Goal: Information Seeking & Learning: Learn about a topic

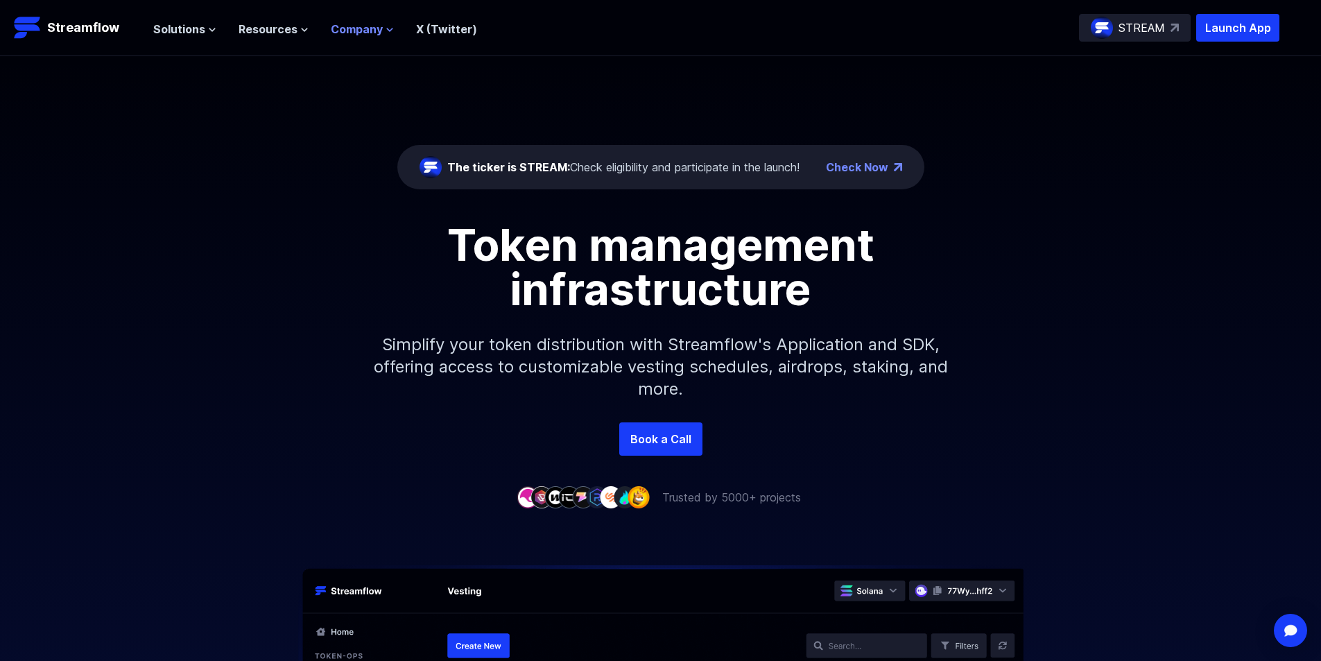
click at [361, 26] on span "Company" at bounding box center [357, 29] width 52 height 17
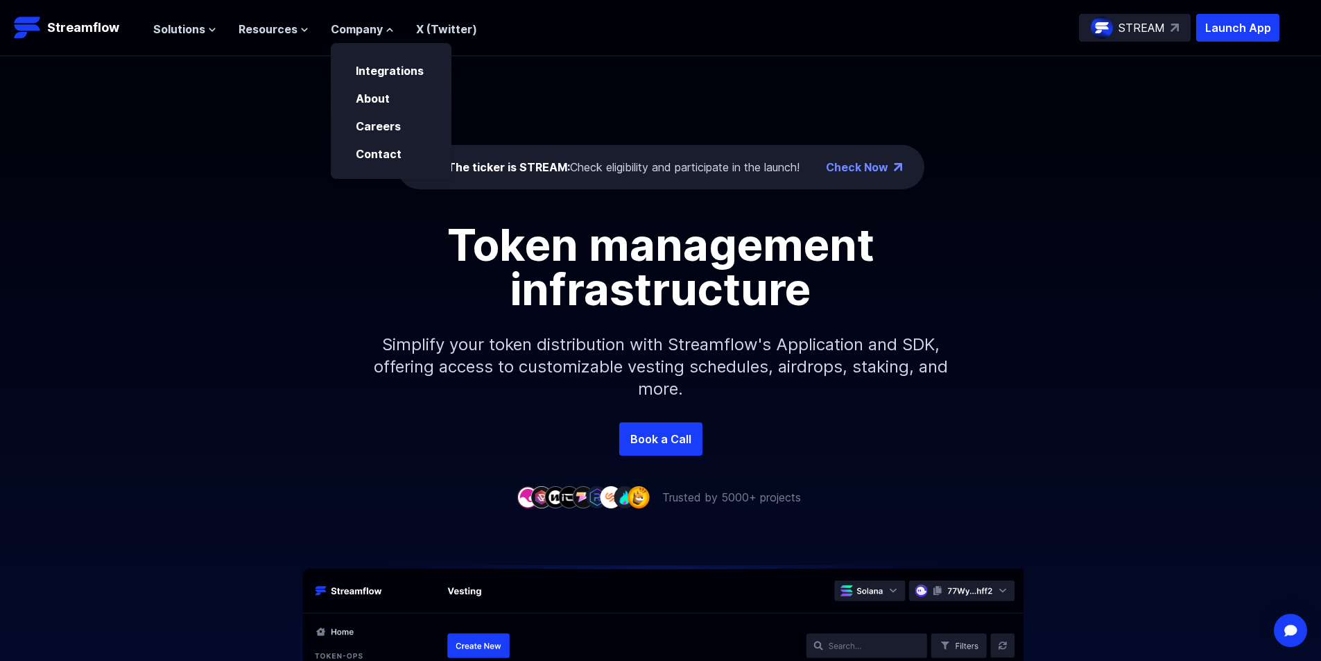
click at [1009, 221] on div "The ticker is STREAM: Check eligibility and participate in the launch! Check No…" at bounding box center [660, 239] width 1321 height 366
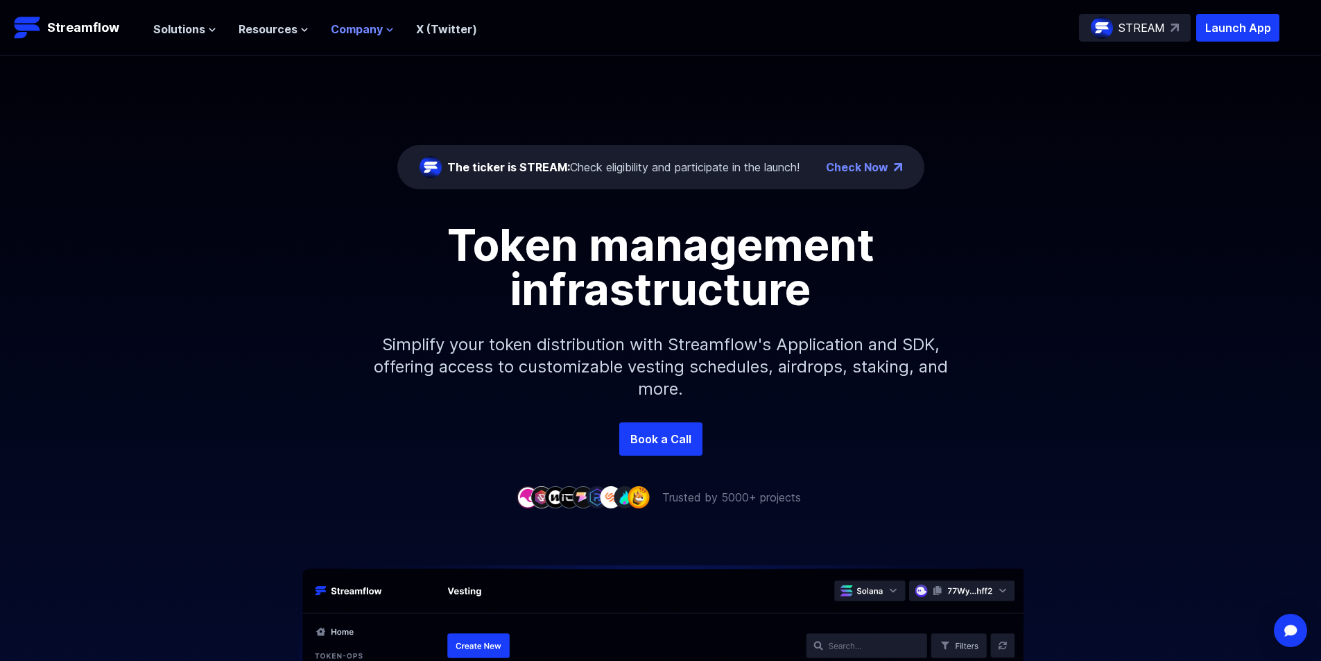
click at [367, 30] on span "Company" at bounding box center [357, 29] width 52 height 17
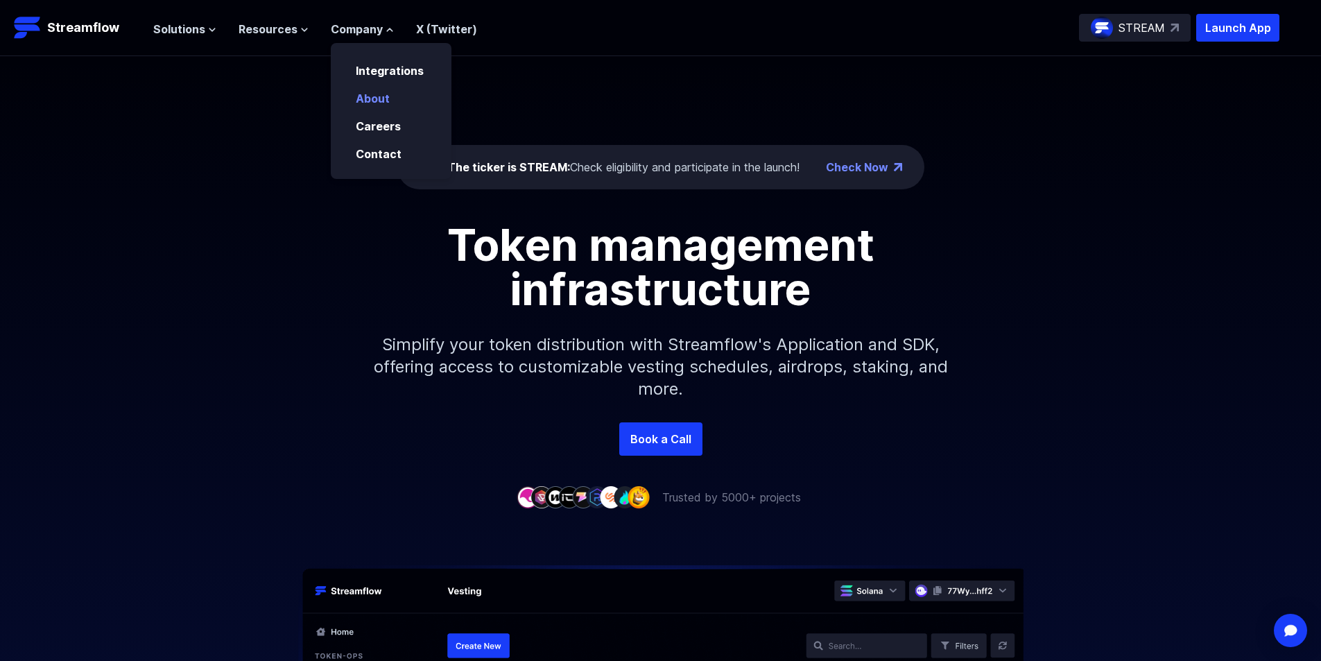
click at [363, 103] on link "About" at bounding box center [373, 99] width 34 height 14
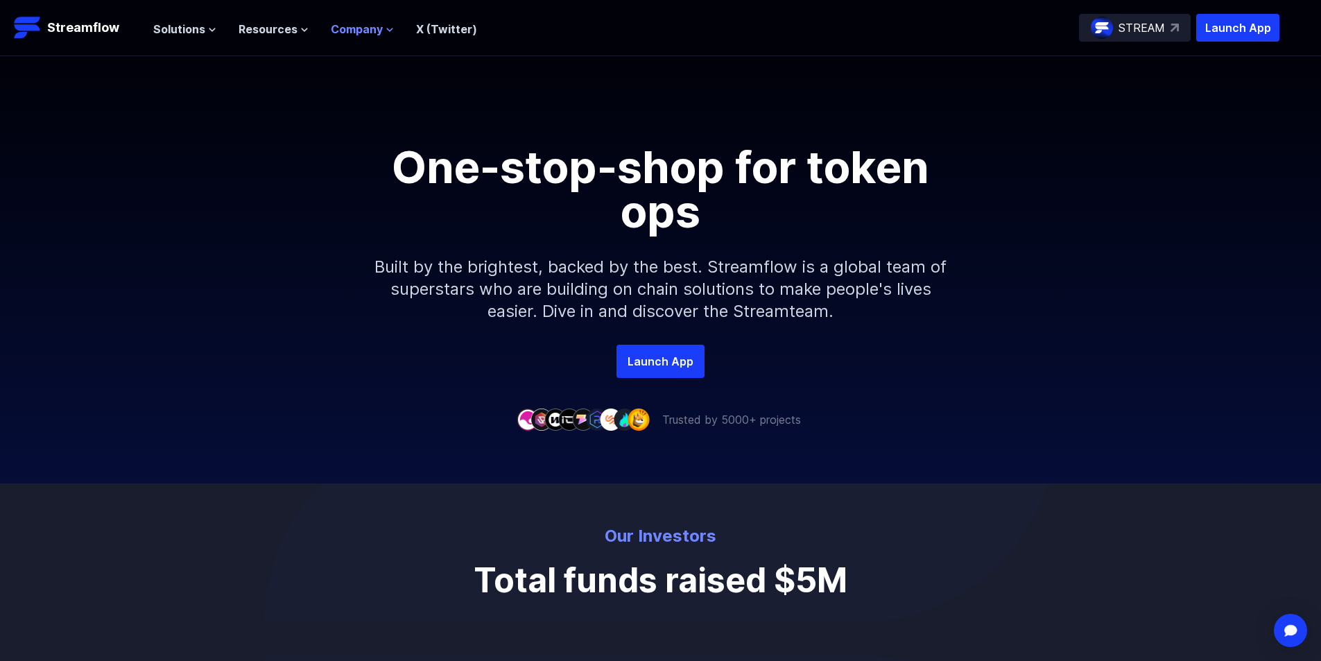
click at [349, 28] on span "Company" at bounding box center [357, 29] width 52 height 17
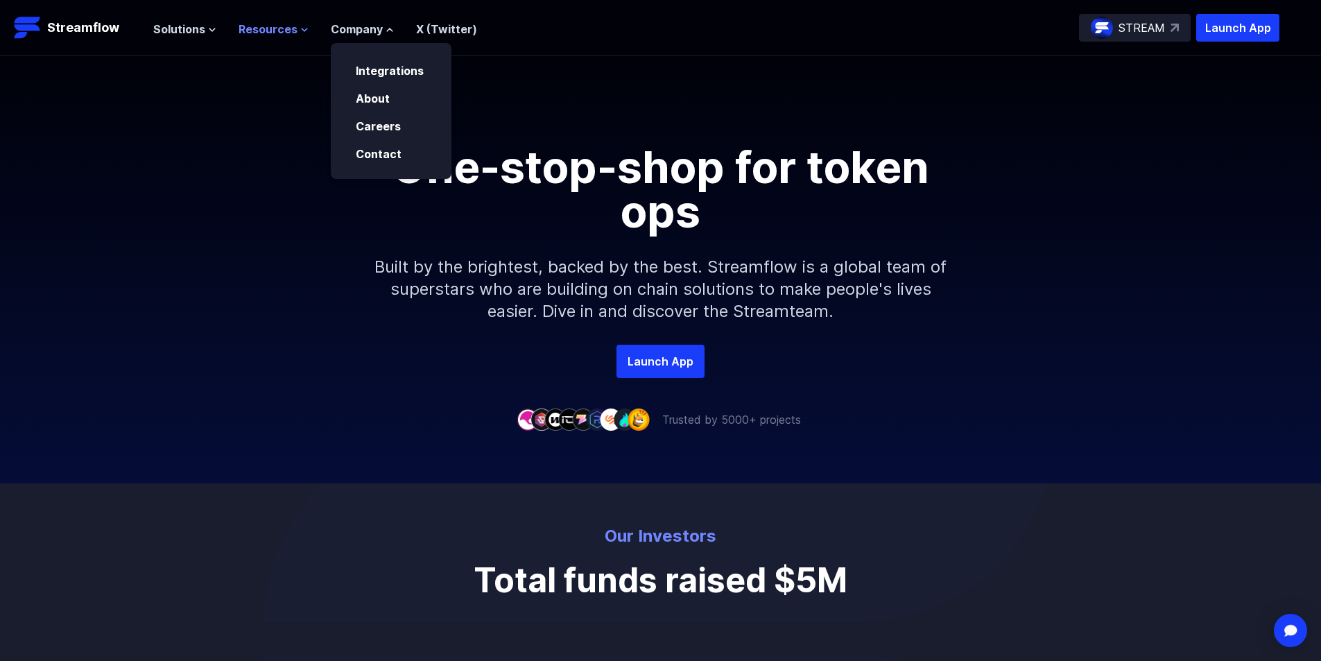
click at [261, 33] on span "Resources" at bounding box center [268, 29] width 59 height 17
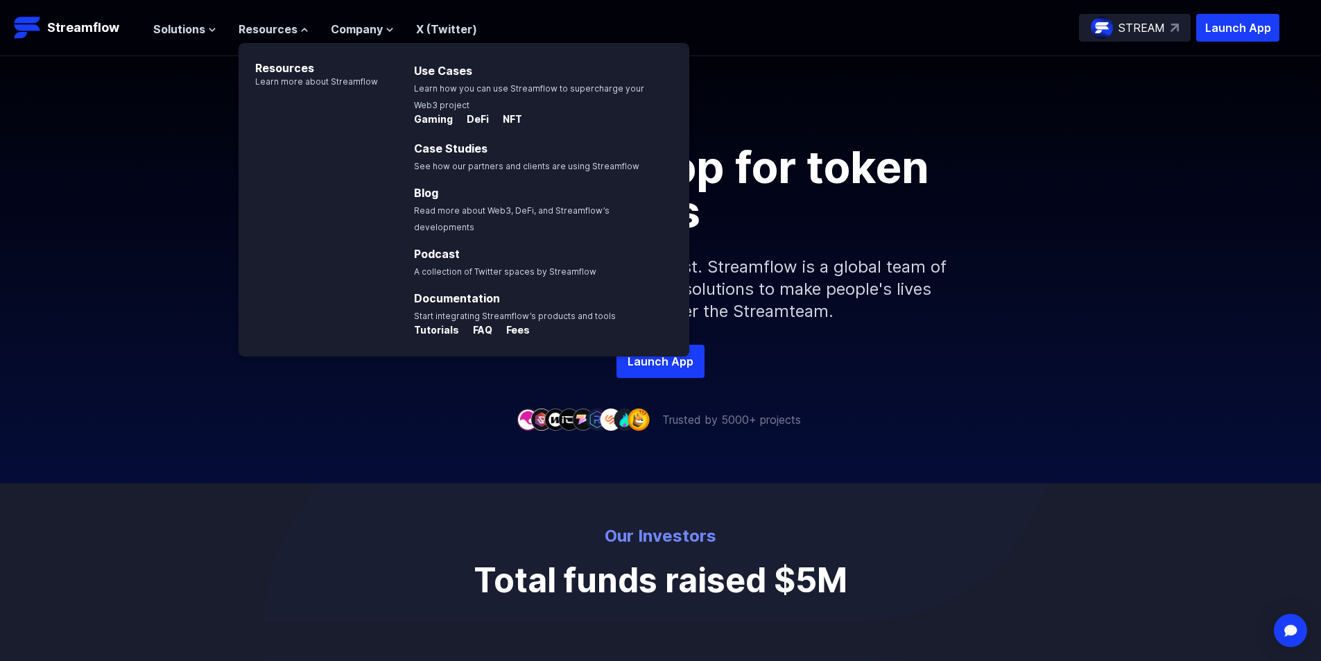
drag, startPoint x: 148, startPoint y: 193, endPoint x: 110, endPoint y: 98, distance: 102.1
click at [148, 187] on div "One-stop-shop for token ops Built by the brightest, backed by the best. Streamf…" at bounding box center [660, 245] width 1321 height 200
